Goal: Information Seeking & Learning: Find specific fact

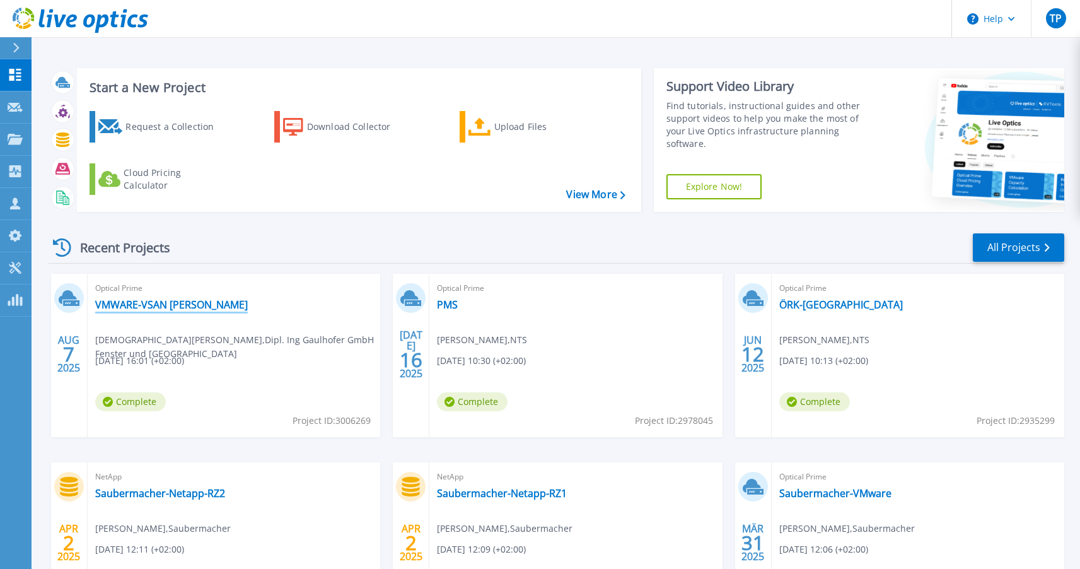
click at [115, 301] on link "VMWARE-VSAN [PERSON_NAME]" at bounding box center [171, 304] width 153 height 13
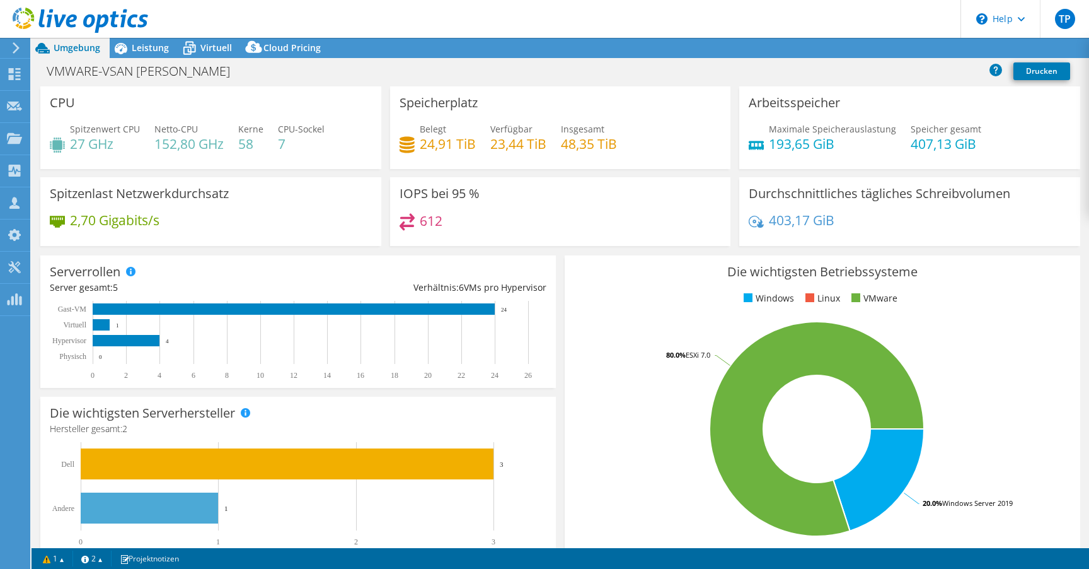
select select "EUFrankfurt"
select select "EUR"
click at [215, 38] on div "Virtuell" at bounding box center [209, 48] width 63 height 20
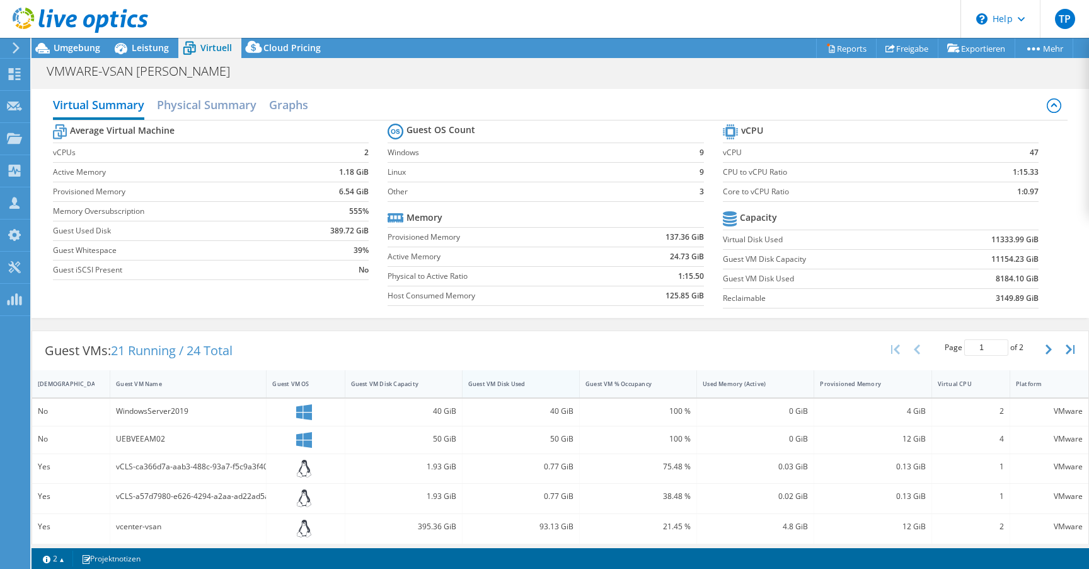
click at [497, 381] on div "Guest VM Disk Used" at bounding box center [513, 383] width 90 height 8
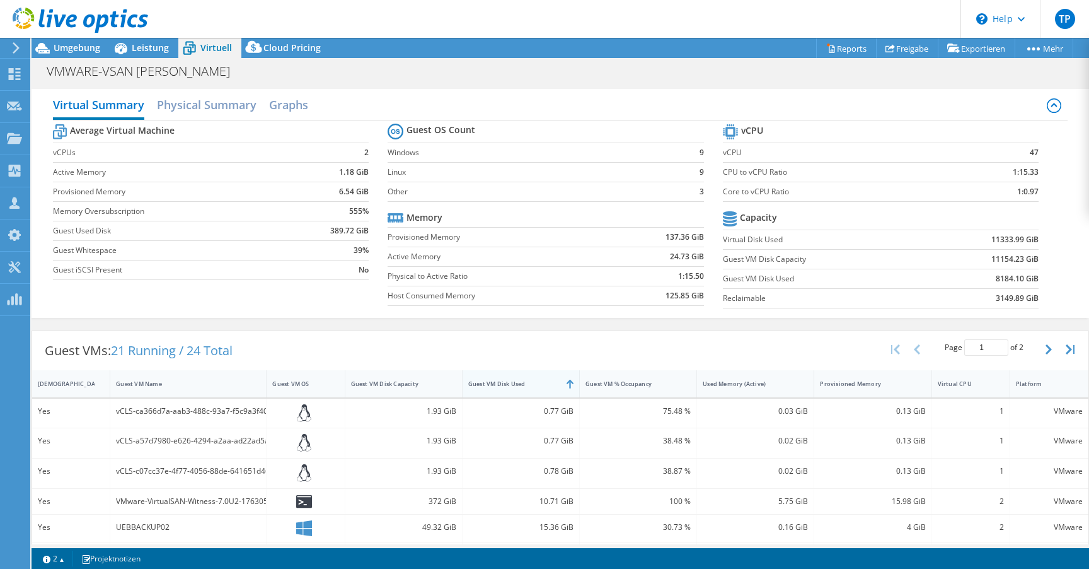
click at [497, 381] on div "Guest VM Disk Used" at bounding box center [513, 383] width 90 height 8
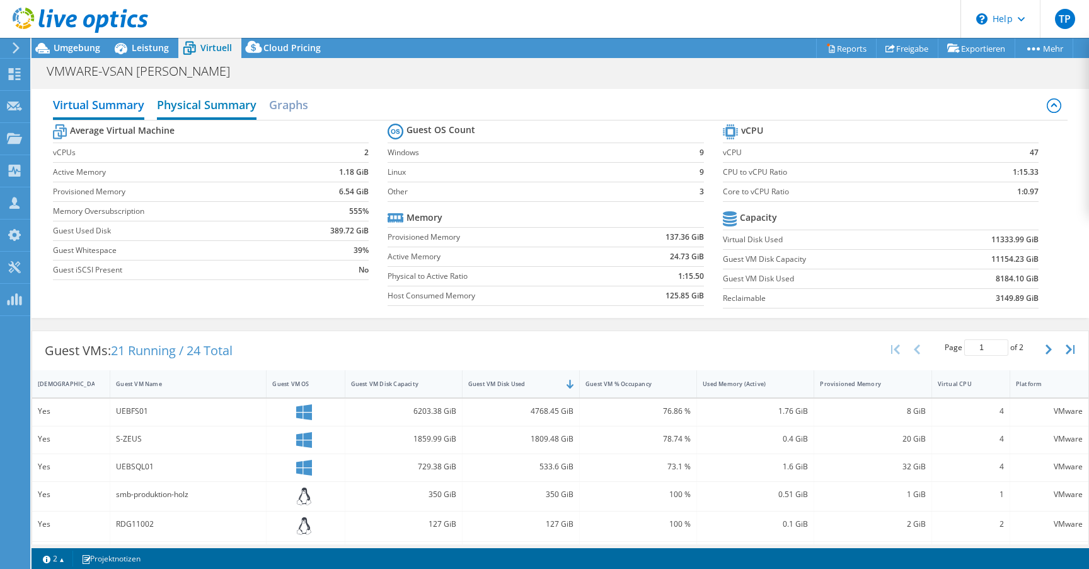
click at [218, 116] on h2 "Physical Summary" at bounding box center [207, 106] width 100 height 28
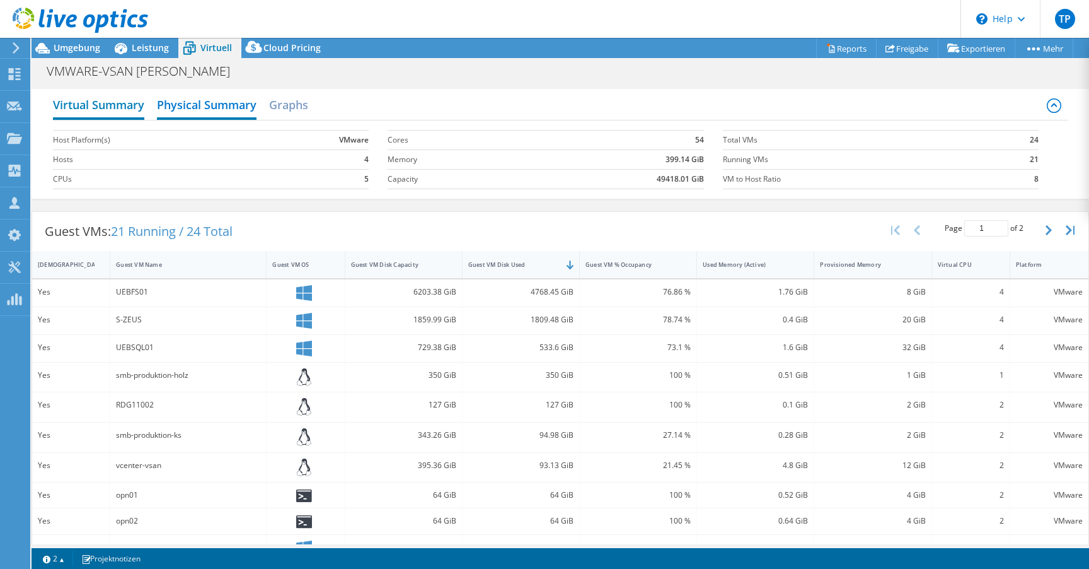
click at [124, 105] on h2 "Virtual Summary" at bounding box center [98, 106] width 91 height 28
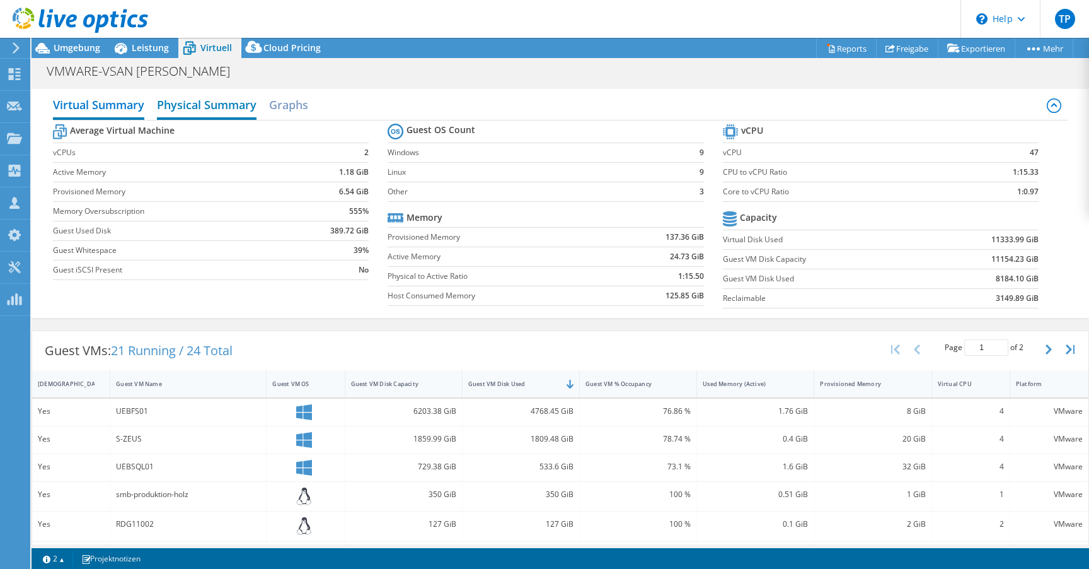
click at [224, 103] on h2 "Physical Summary" at bounding box center [207, 106] width 100 height 28
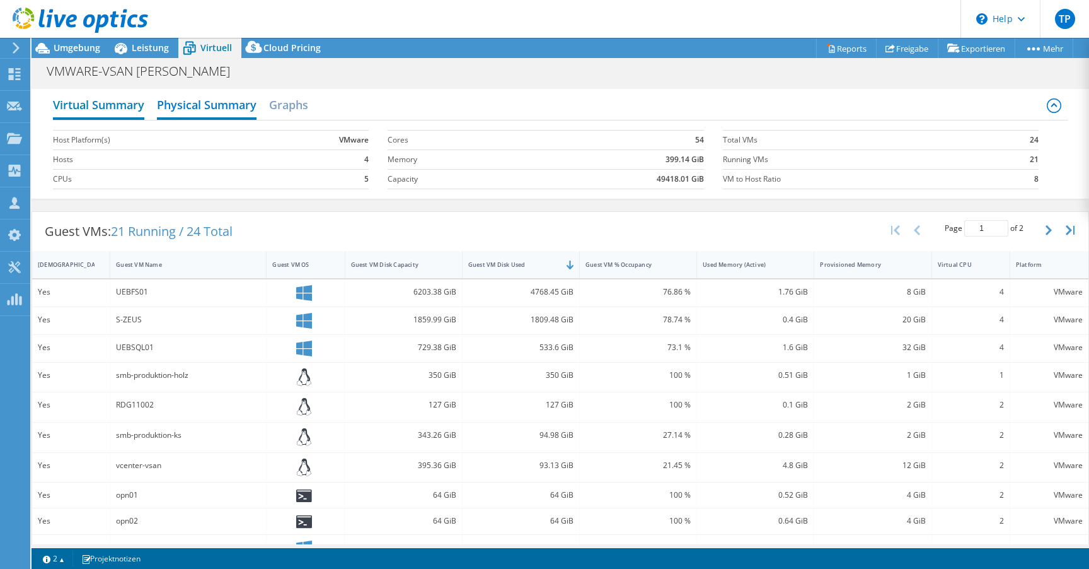
click at [100, 103] on h2 "Virtual Summary" at bounding box center [98, 106] width 91 height 28
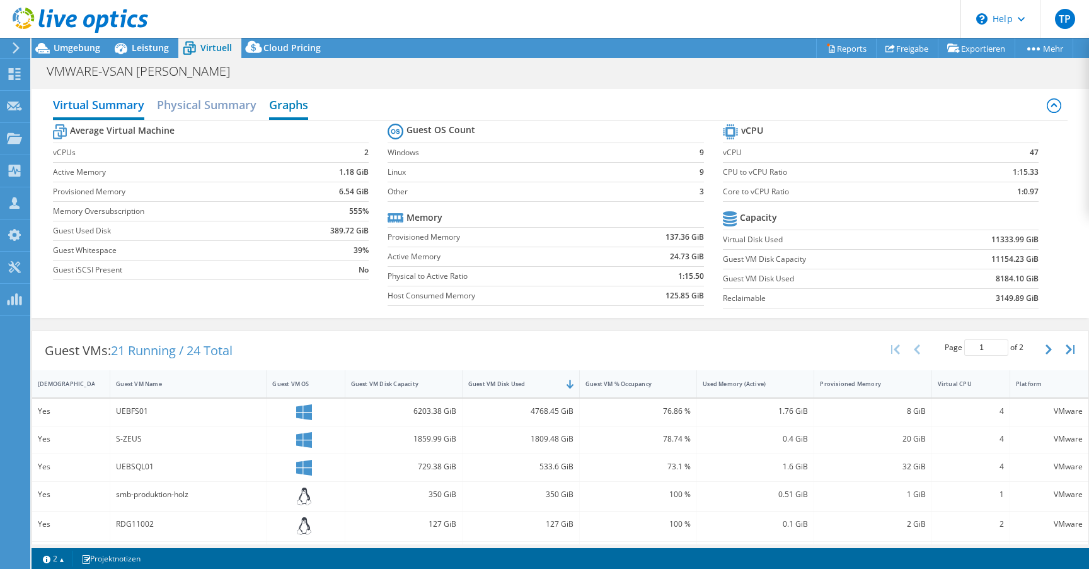
click at [286, 105] on h2 "Graphs" at bounding box center [288, 106] width 39 height 28
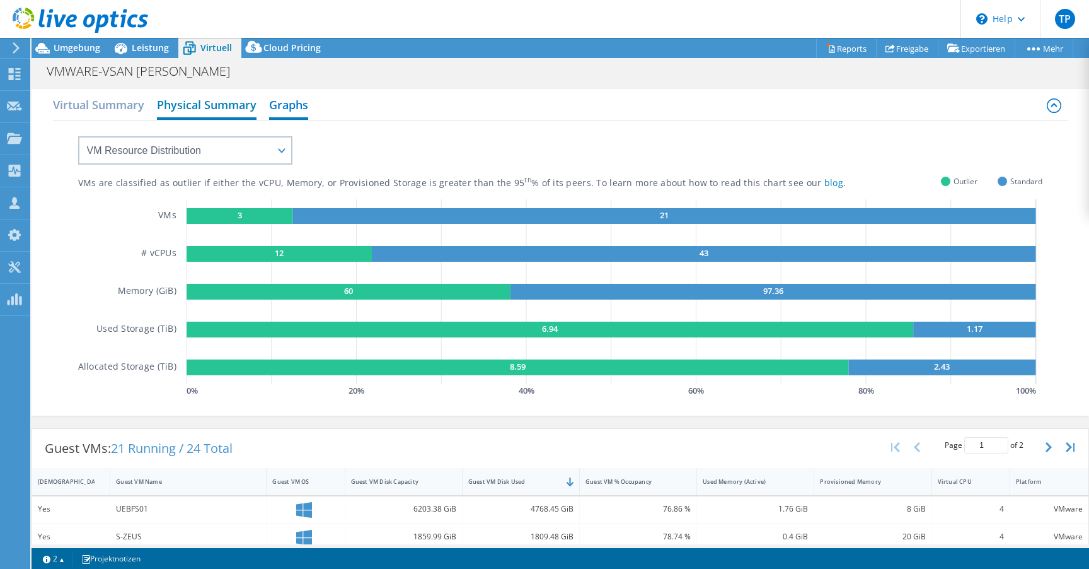
click at [174, 102] on h2 "Physical Summary" at bounding box center [207, 106] width 100 height 28
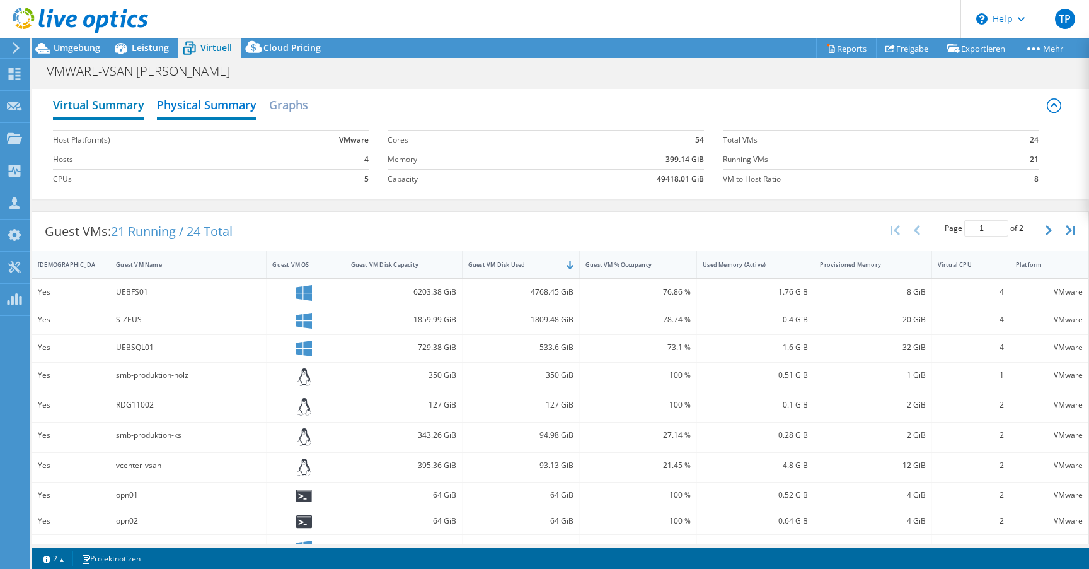
click at [116, 101] on h2 "Virtual Summary" at bounding box center [98, 106] width 91 height 28
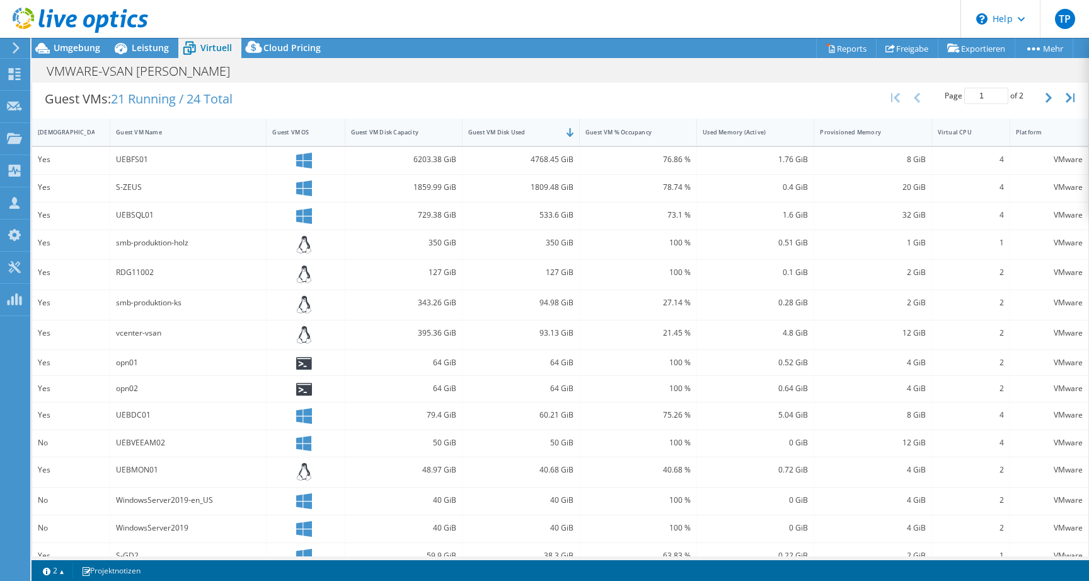
scroll to position [253, 0]
click at [86, 49] on span "Umgebung" at bounding box center [77, 48] width 47 height 12
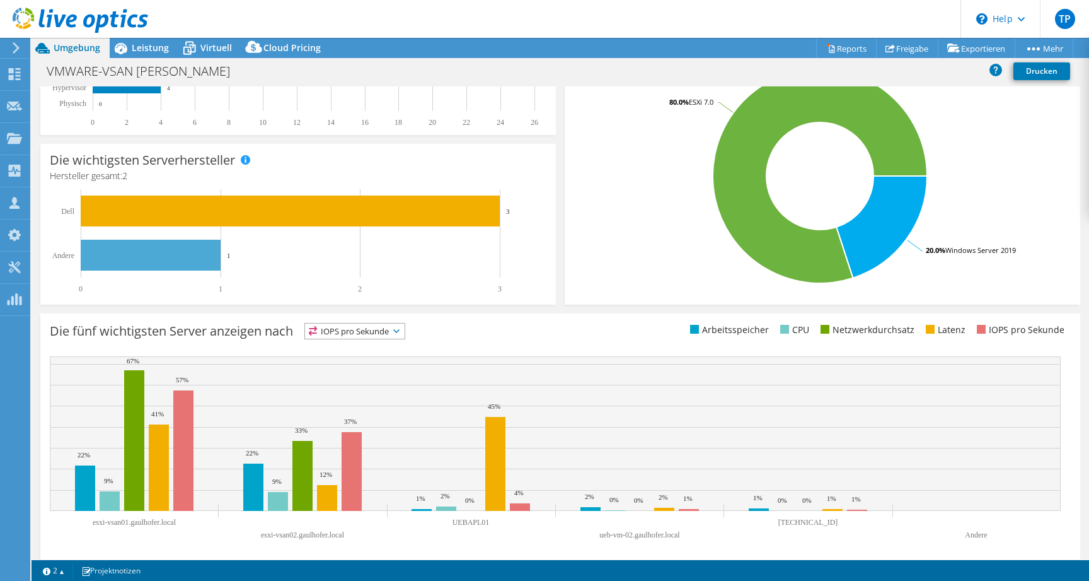
scroll to position [0, 0]
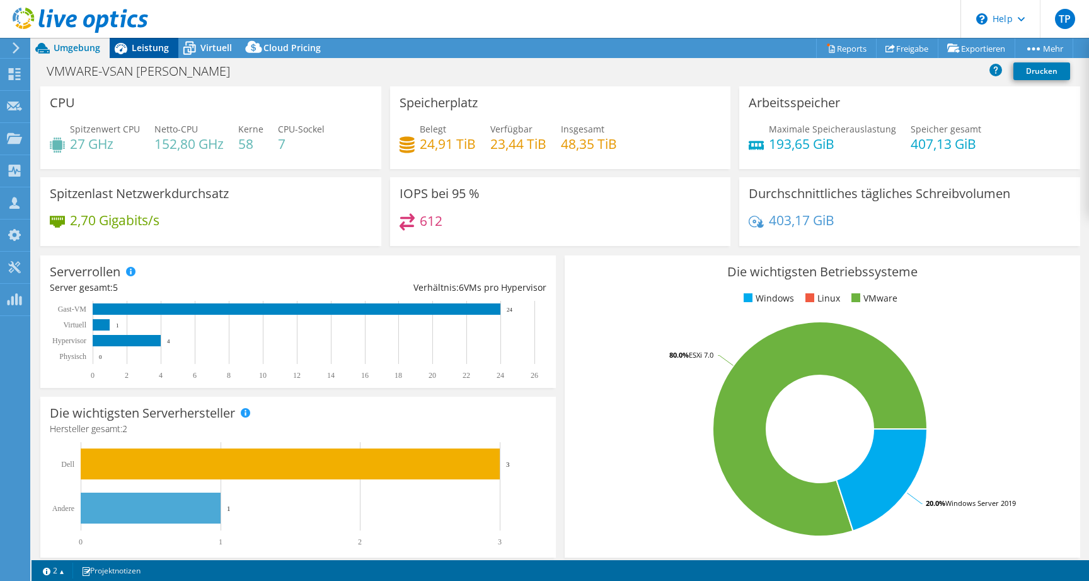
click at [157, 54] on div "Leistung" at bounding box center [144, 48] width 69 height 20
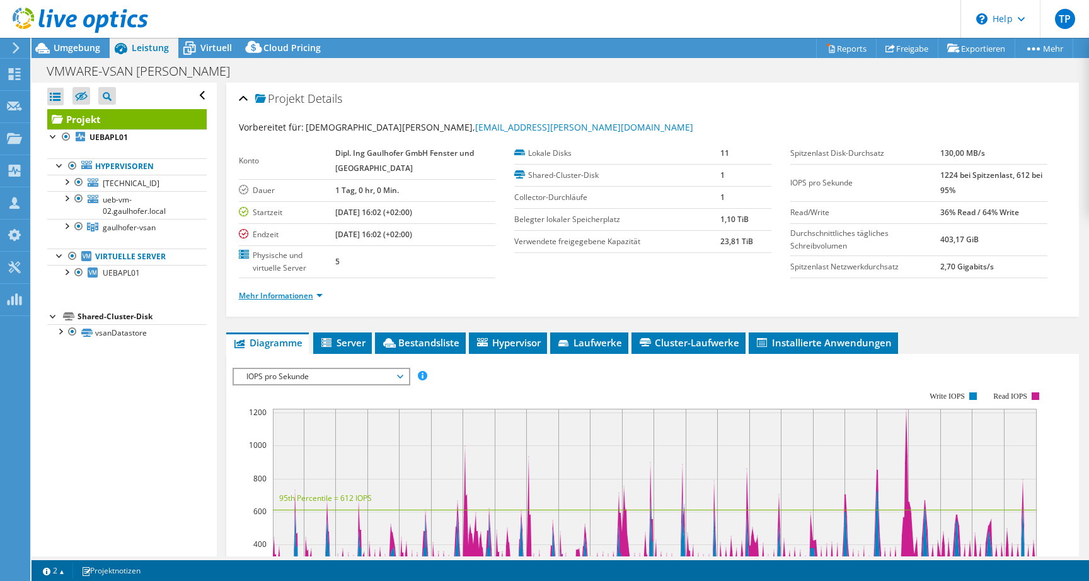
click at [311, 296] on link "Mehr Informationen" at bounding box center [281, 295] width 84 height 11
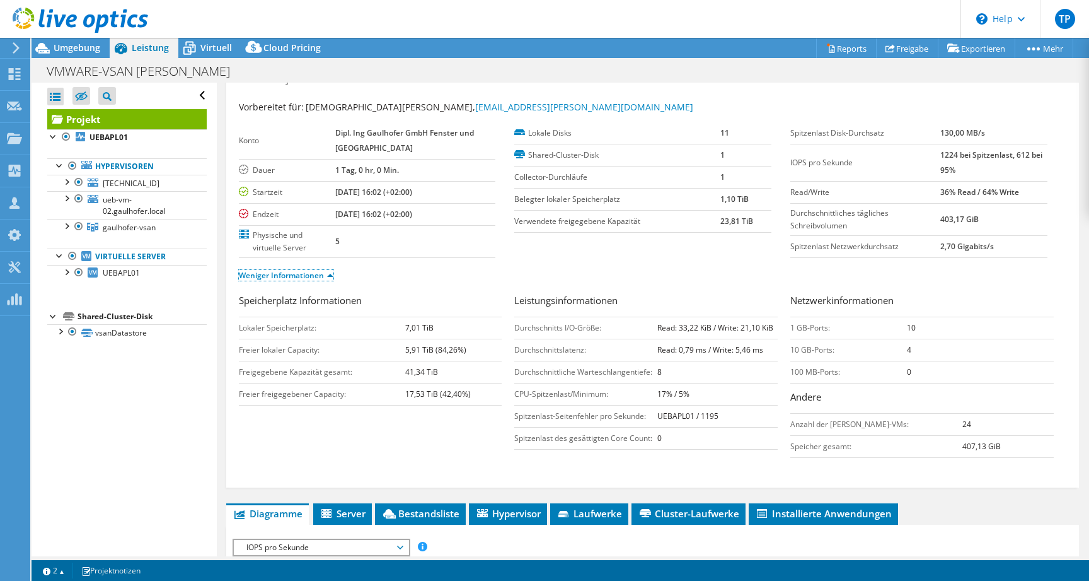
scroll to position [23, 0]
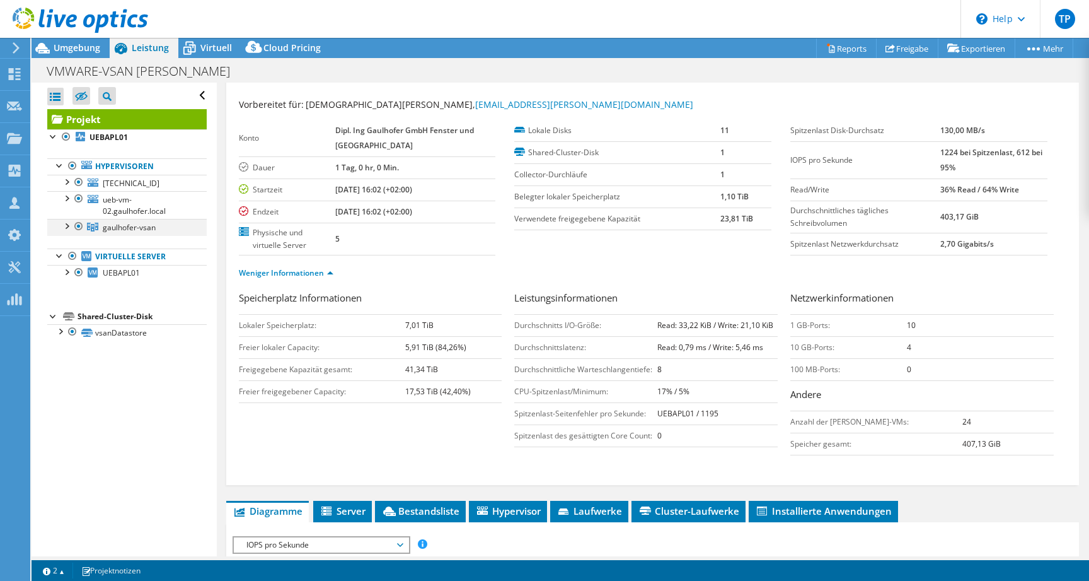
click at [67, 228] on div at bounding box center [66, 225] width 13 height 13
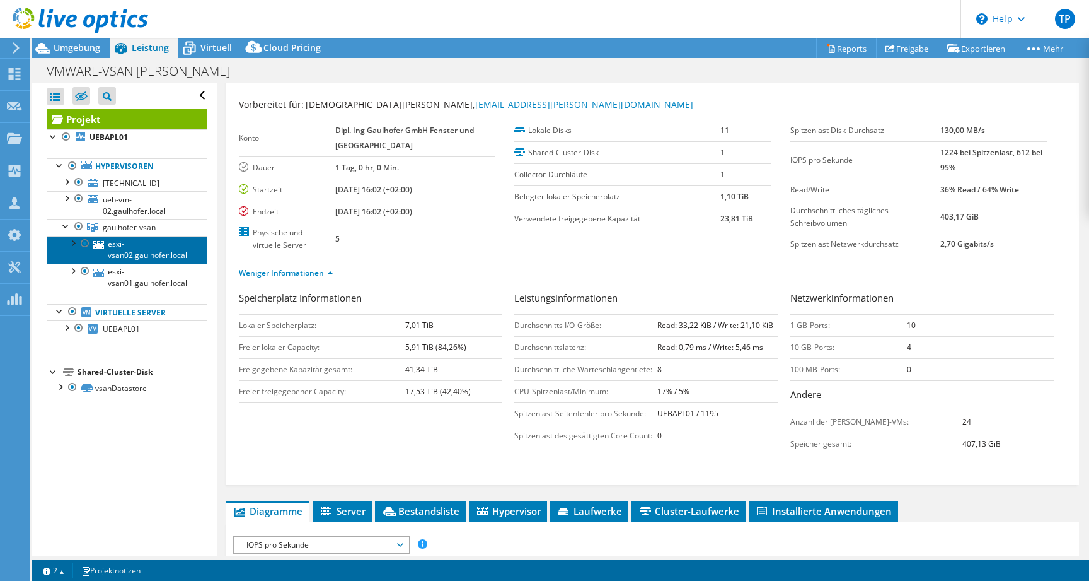
click at [121, 246] on link "esxi-vsan02.gaulhofer.local" at bounding box center [126, 250] width 159 height 28
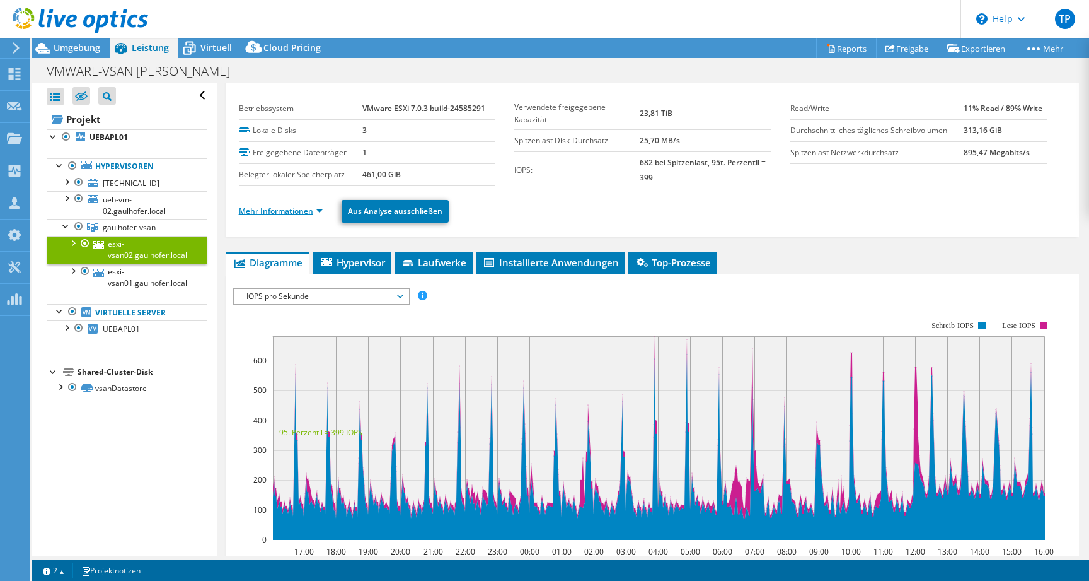
click at [291, 212] on link "Mehr Informationen" at bounding box center [281, 211] width 84 height 11
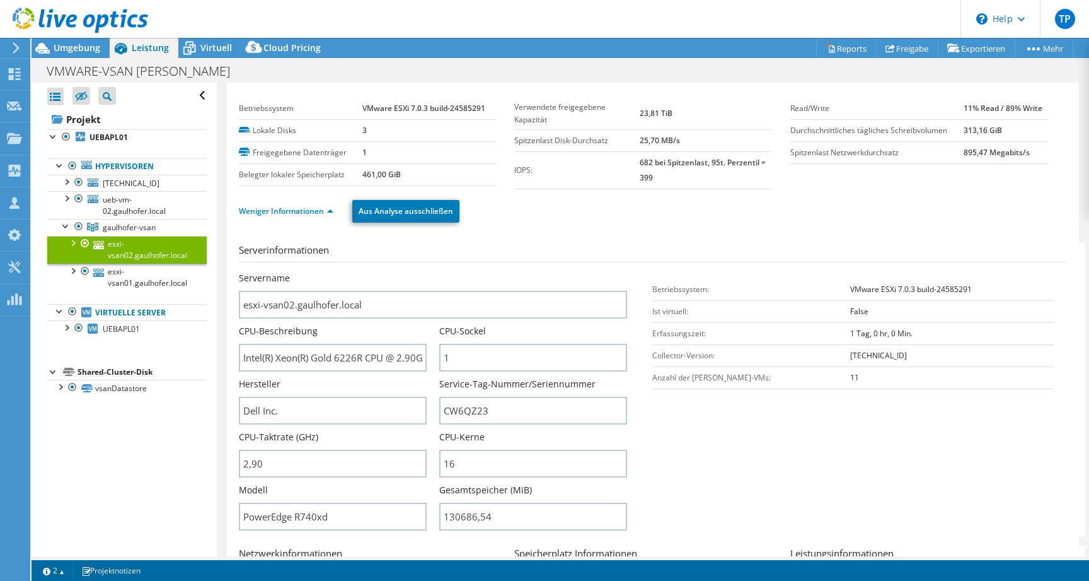
click at [468, 108] on b "VMware ESXi 7.0.3 build-24585291" at bounding box center [423, 108] width 123 height 11
copy b "24585291"
click at [316, 212] on link "Weniger Informationen" at bounding box center [286, 211] width 95 height 11
